Goal: Communication & Community: Answer question/provide support

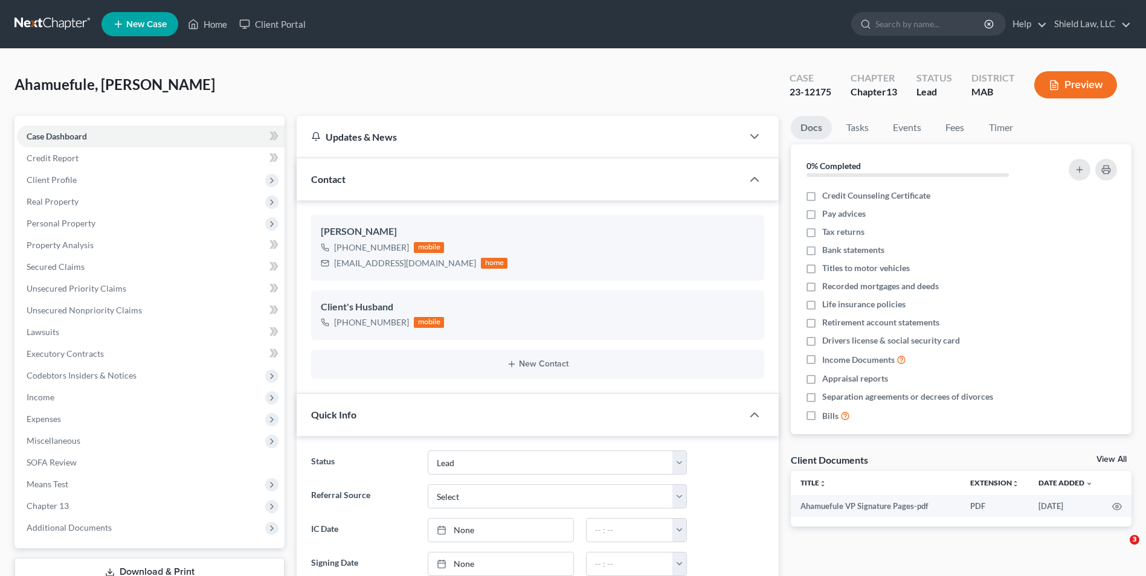
select select "10"
click at [203, 21] on link "Home" at bounding box center [207, 24] width 51 height 22
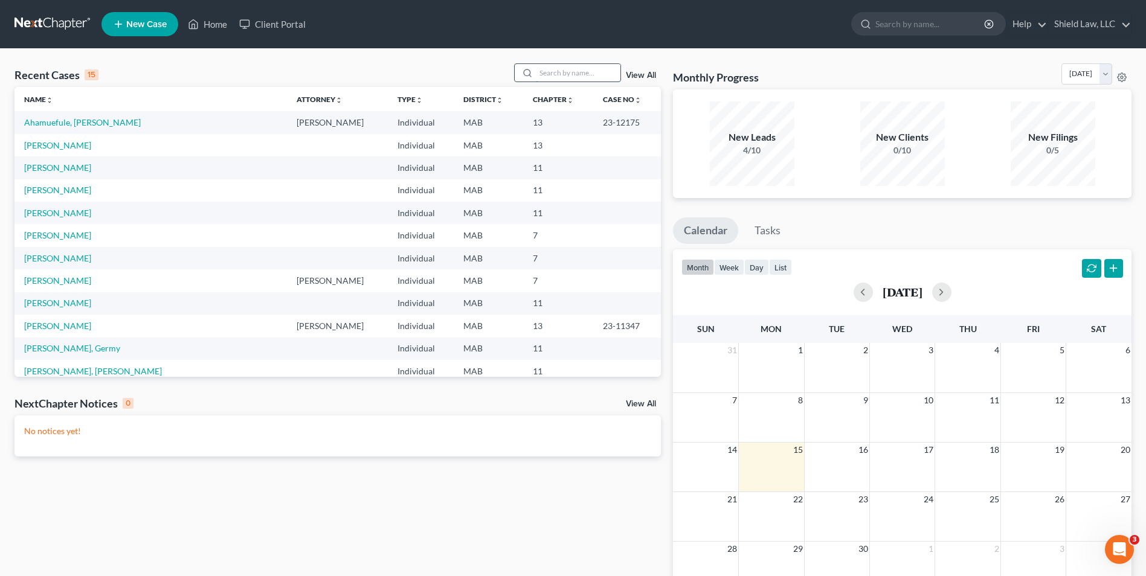
click at [559, 76] on input "search" at bounding box center [578, 73] width 85 height 18
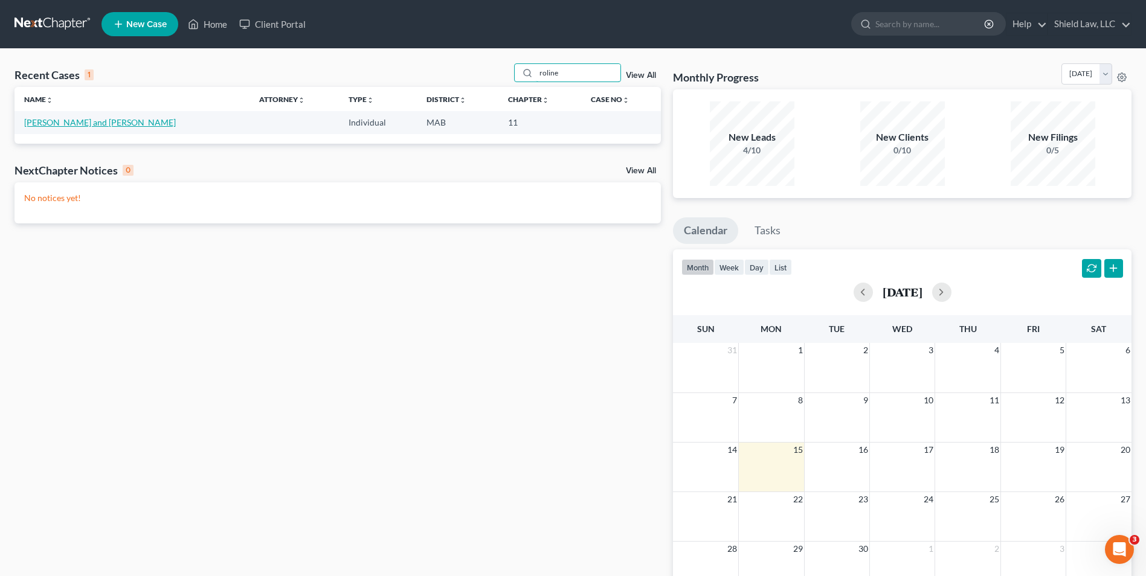
type input "roline"
click at [89, 121] on link "[PERSON_NAME] and [PERSON_NAME]" at bounding box center [100, 122] width 152 height 10
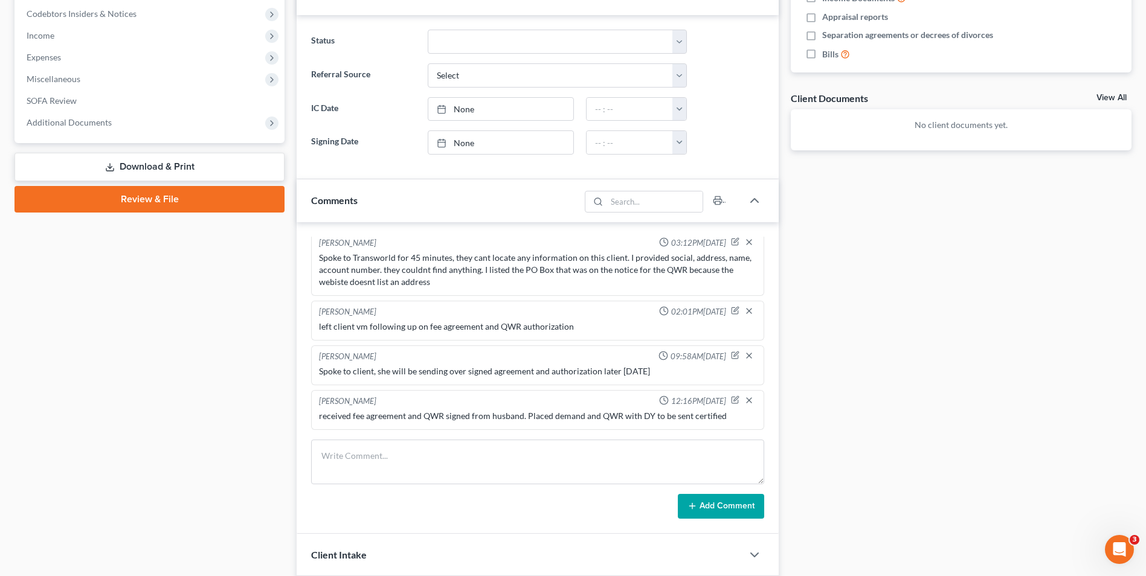
scroll to position [390, 0]
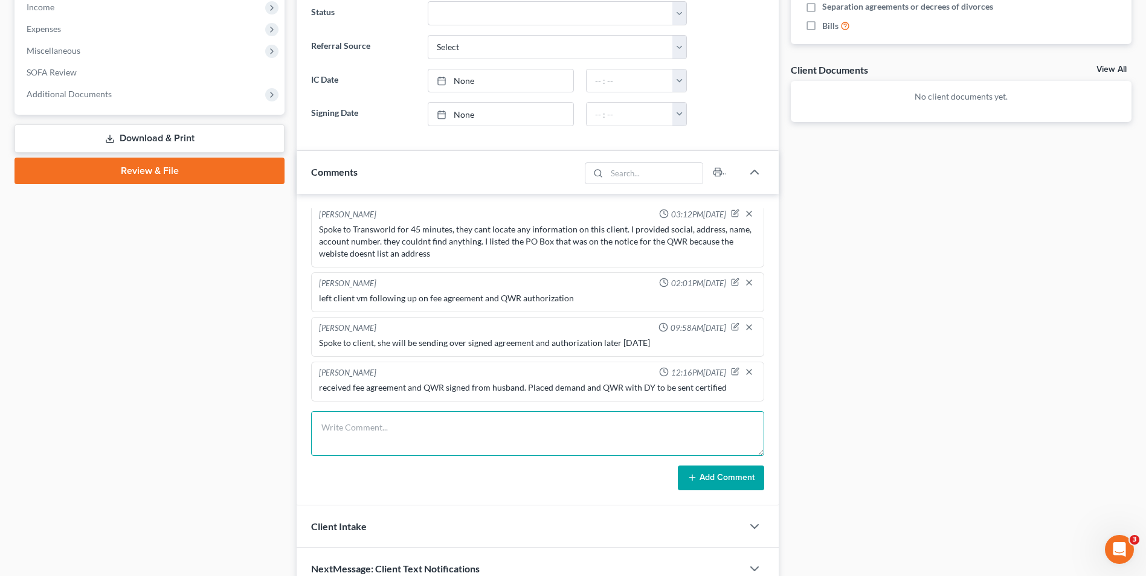
click at [611, 425] on textarea at bounding box center [537, 433] width 453 height 45
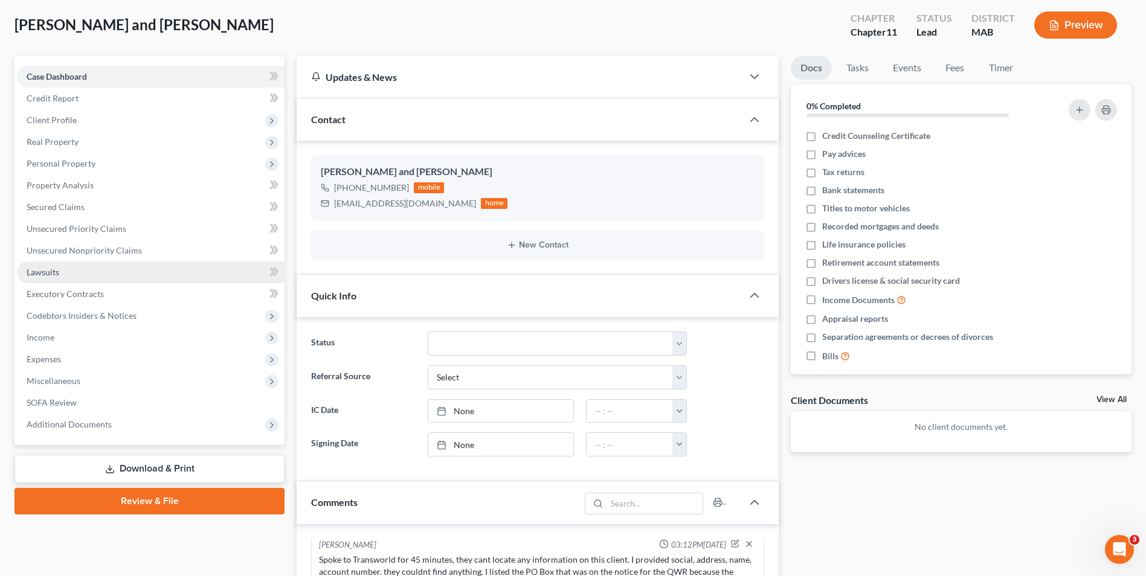
scroll to position [0, 0]
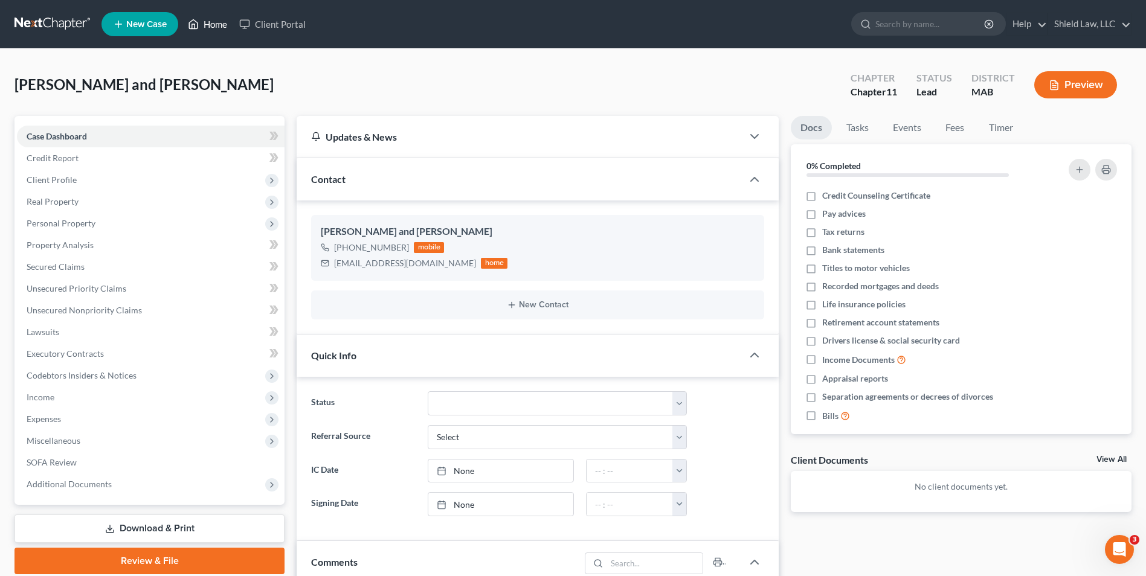
click at [196, 24] on icon at bounding box center [193, 24] width 11 height 15
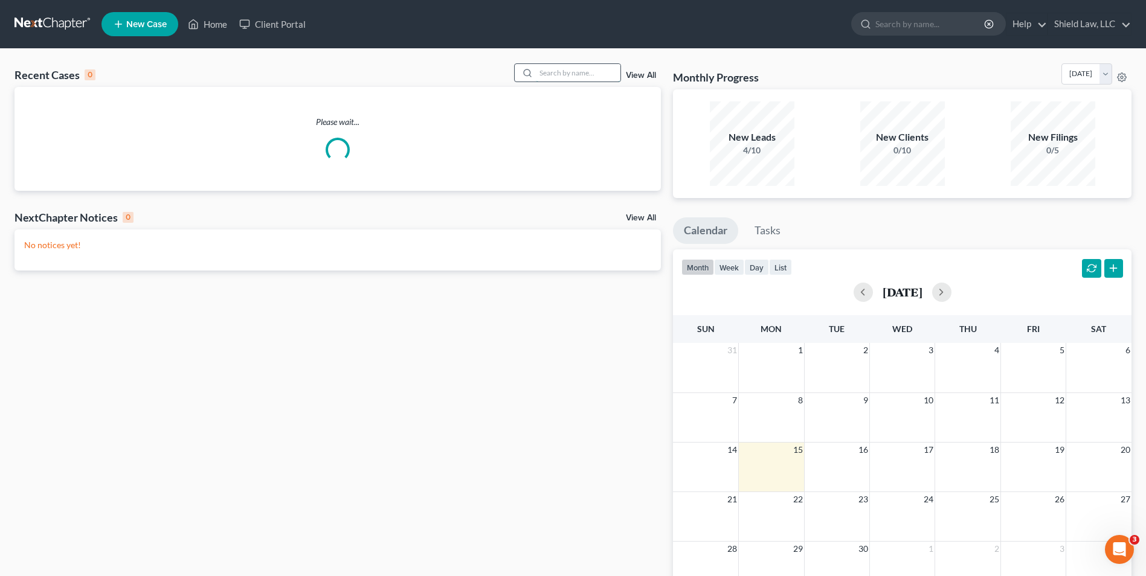
click at [604, 71] on input "search" at bounding box center [578, 73] width 85 height 18
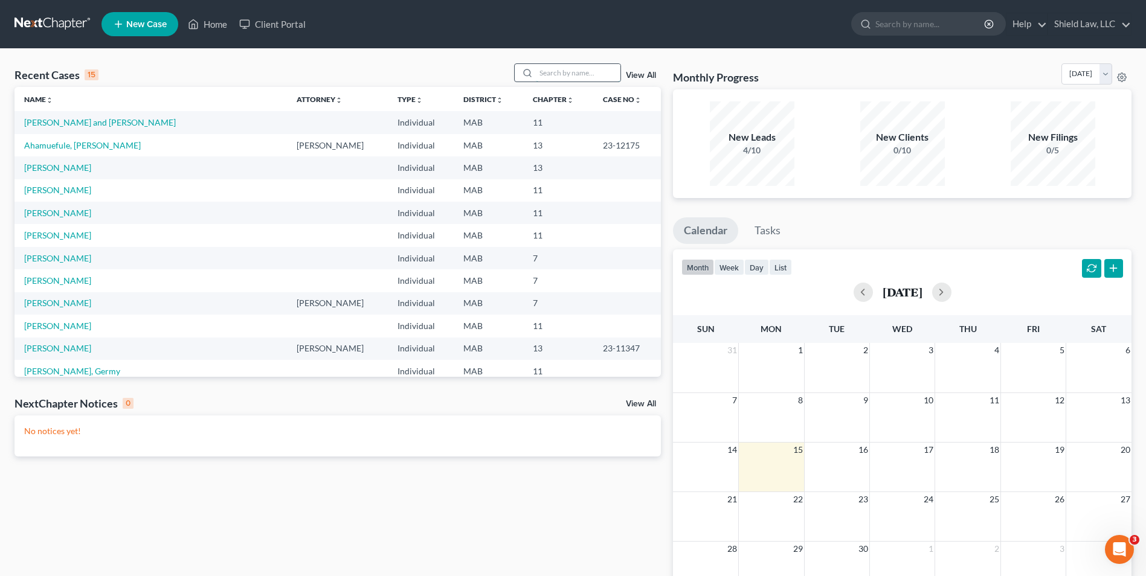
type input "v"
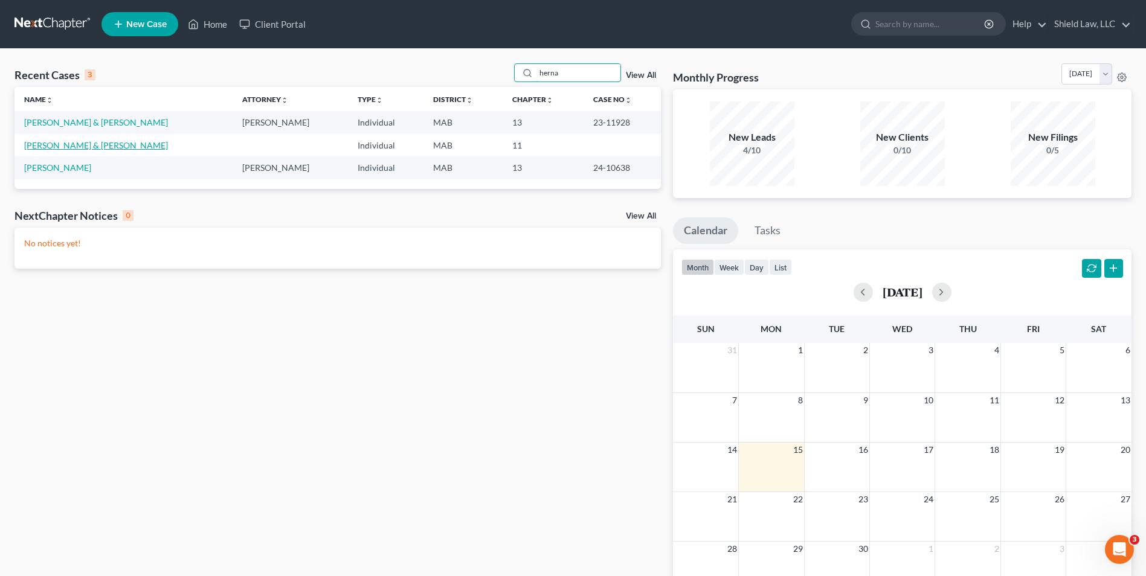
type input "herna"
click at [63, 148] on link "[PERSON_NAME] & [PERSON_NAME]" at bounding box center [96, 145] width 144 height 10
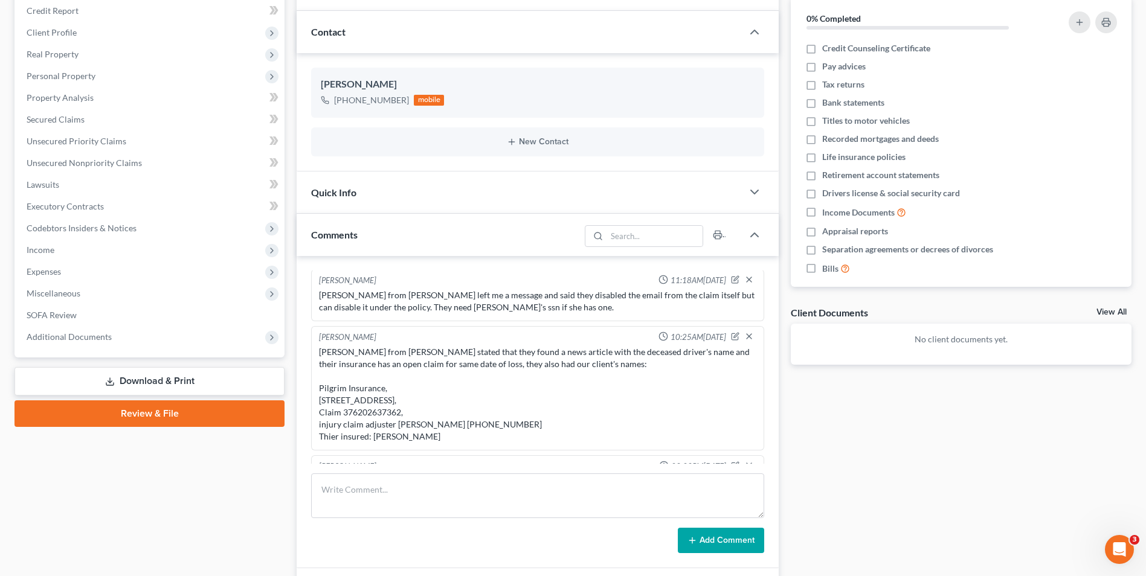
scroll to position [271, 0]
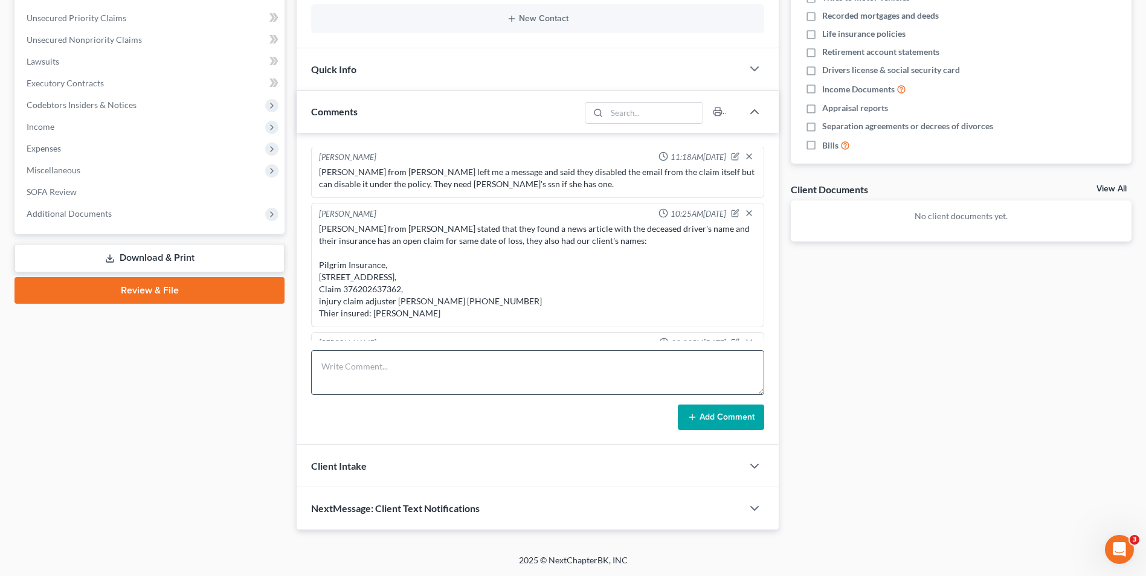
drag, startPoint x: 424, startPoint y: 417, endPoint x: 429, endPoint y: 388, distance: 29.5
click at [424, 415] on div "Add Comment" at bounding box center [537, 417] width 453 height 25
drag, startPoint x: 429, startPoint y: 388, endPoint x: 429, endPoint y: 381, distance: 7.3
click at [429, 387] on textarea at bounding box center [537, 372] width 453 height 45
type textarea "emailed request for limits to pilgrim insurance."
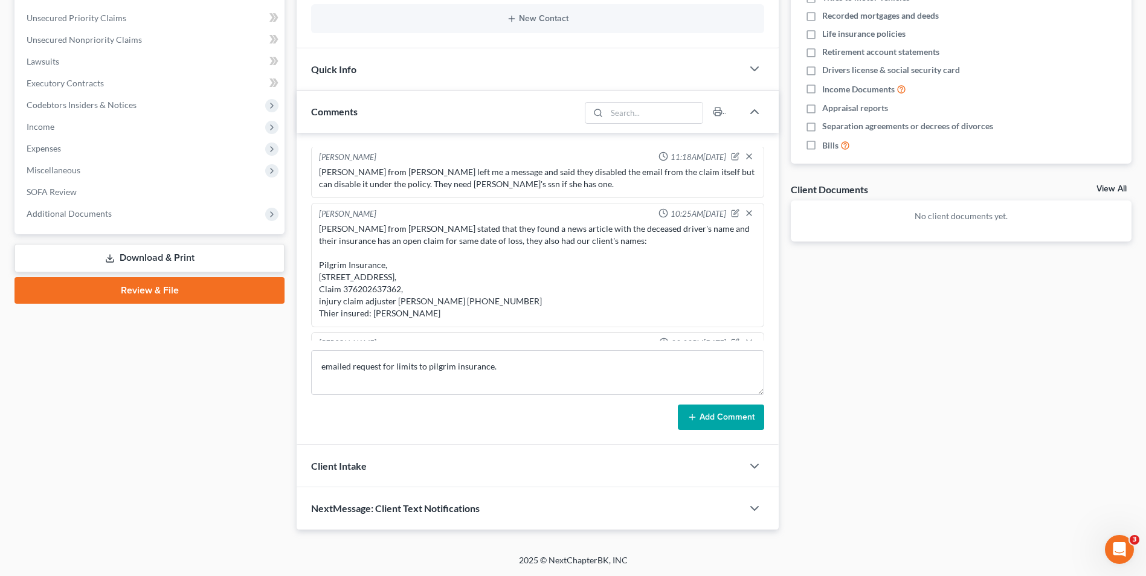
click at [746, 416] on button "Add Comment" at bounding box center [721, 417] width 86 height 25
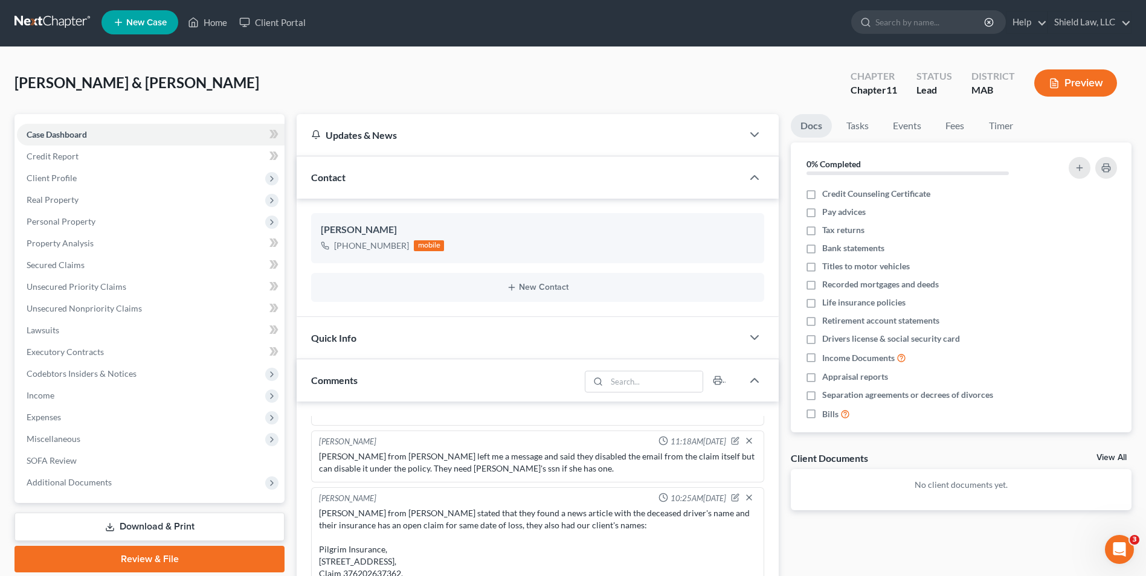
scroll to position [0, 0]
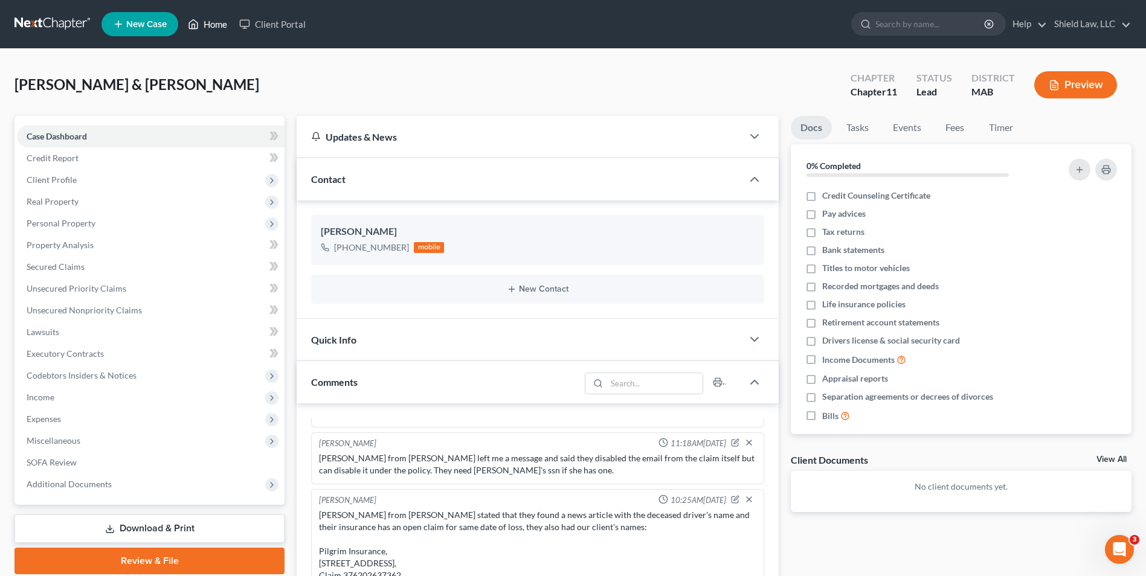
drag, startPoint x: 198, startPoint y: 23, endPoint x: 360, endPoint y: 66, distance: 166.9
click at [198, 23] on icon at bounding box center [194, 24] width 8 height 9
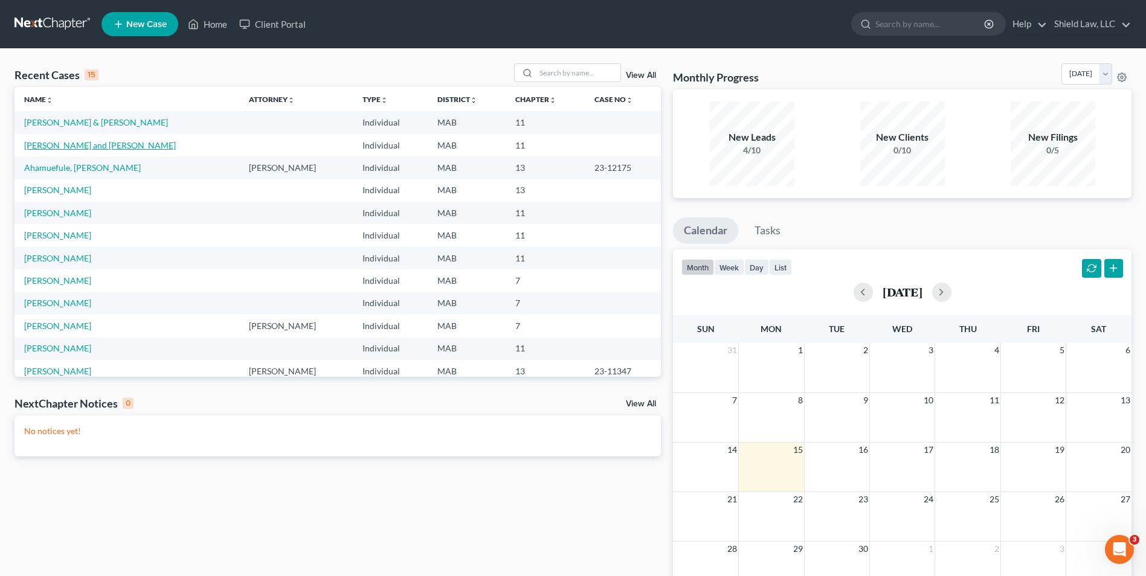
click at [53, 142] on link "[PERSON_NAME] and [PERSON_NAME]" at bounding box center [100, 145] width 152 height 10
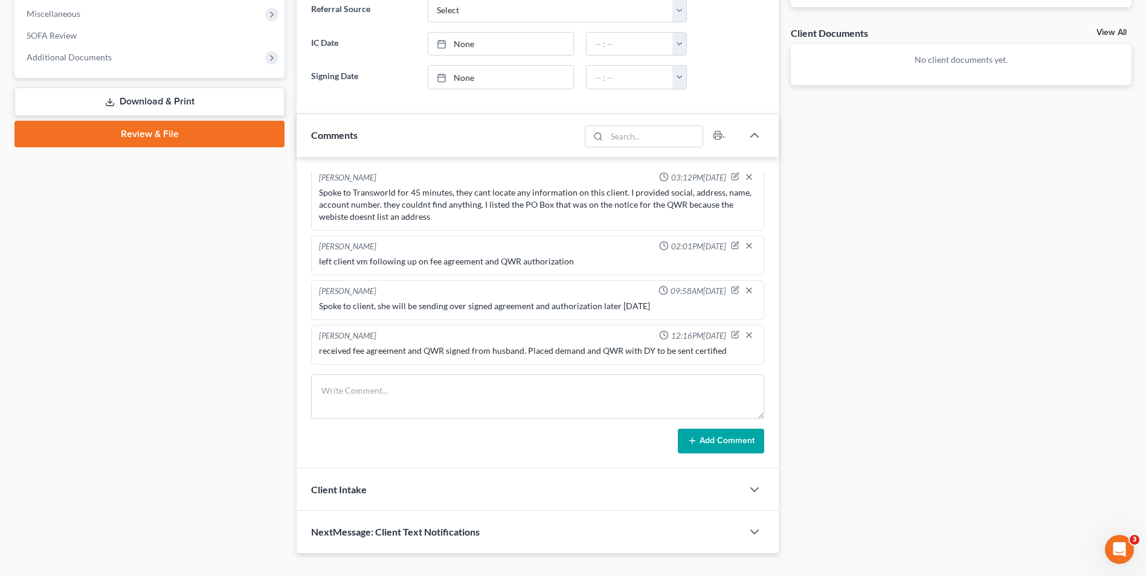
scroll to position [451, 0]
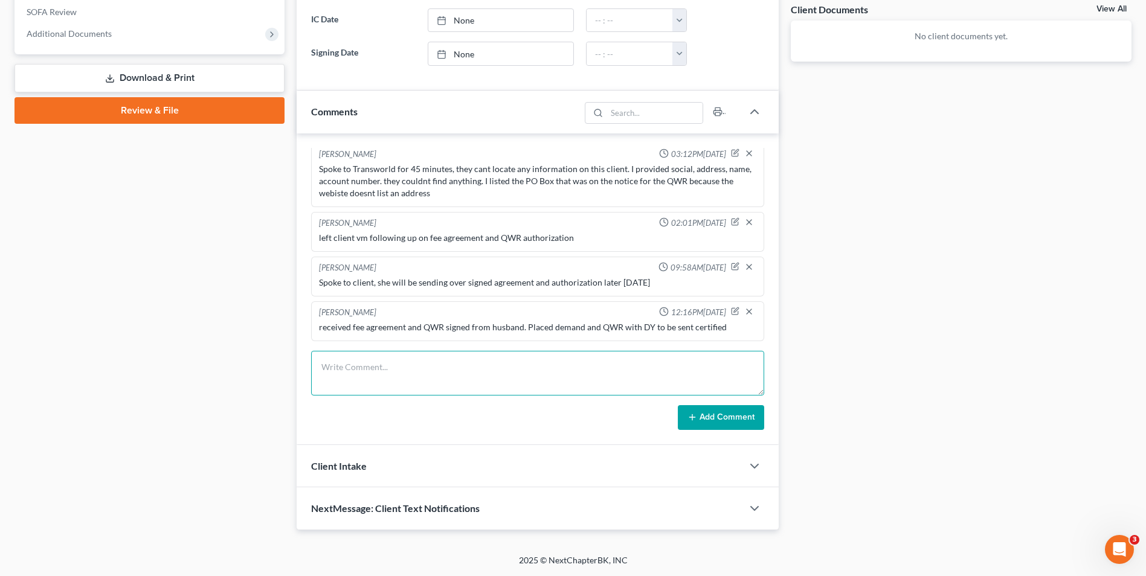
click at [408, 387] on textarea at bounding box center [537, 373] width 453 height 45
paste textarea "We are going to hold off on credit pull. I will prep to send demand letters out…"
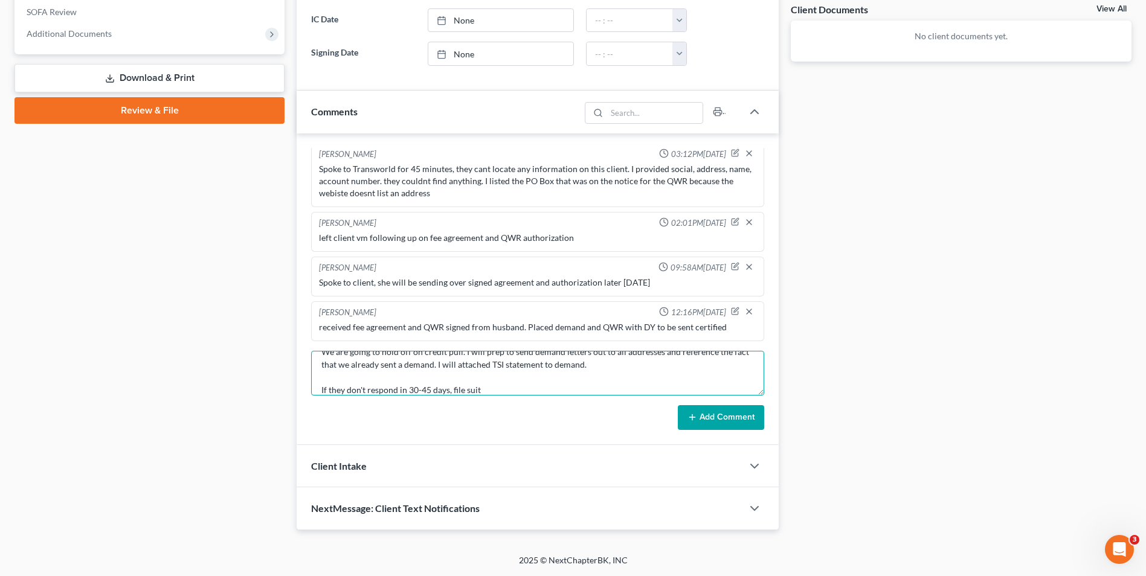
type textarea "We are going to hold off on credit pull. I will prep to send demand letters out…"
click at [725, 425] on button "Add Comment" at bounding box center [721, 417] width 86 height 25
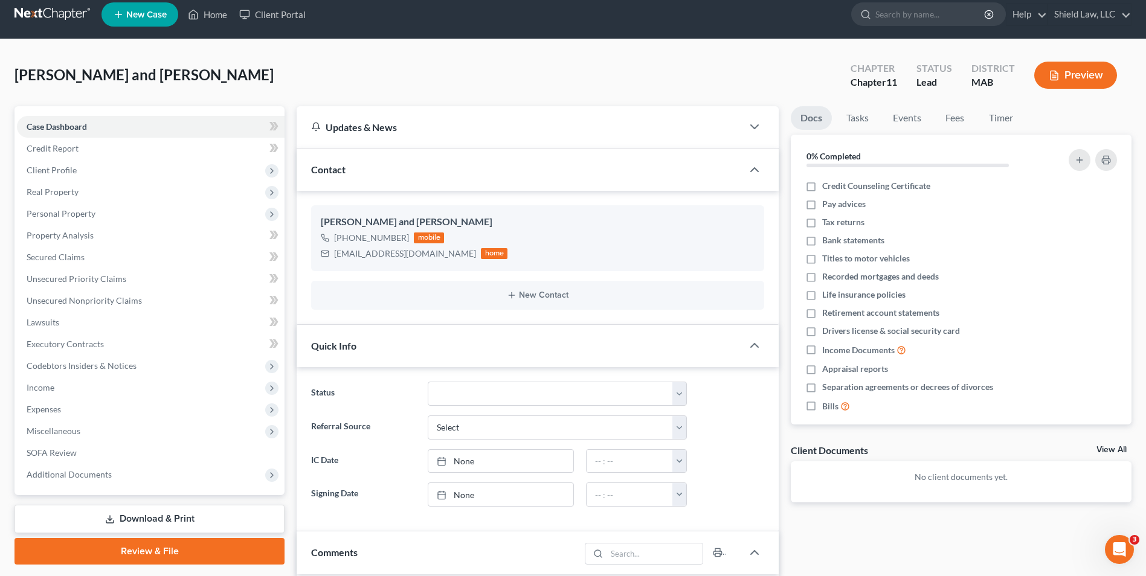
scroll to position [0, 0]
